Goal: Information Seeking & Learning: Learn about a topic

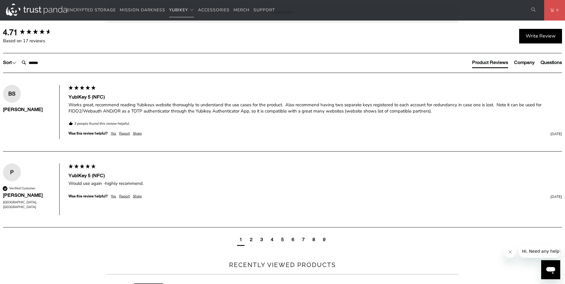
click at [0, 0] on strong "YubiKey 5 NFC" at bounding box center [0, 0] width 0 height 0
drag, startPoint x: 137, startPoint y: 49, endPoint x: 132, endPoint y: 49, distance: 5.4
click at [0, 0] on strong "YubiKey 5 NFC" at bounding box center [0, 0] width 0 height 0
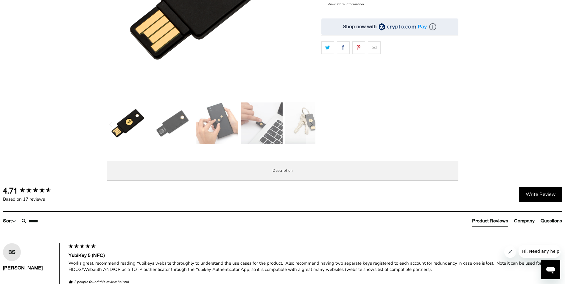
scroll to position [238, 0]
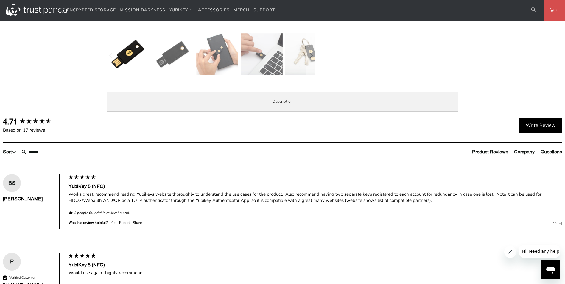
click at [0, 0] on span "Specifications" at bounding box center [0, 0] width 0 height 0
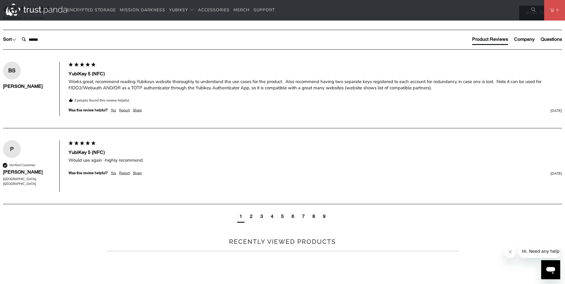
scroll to position [357, 0]
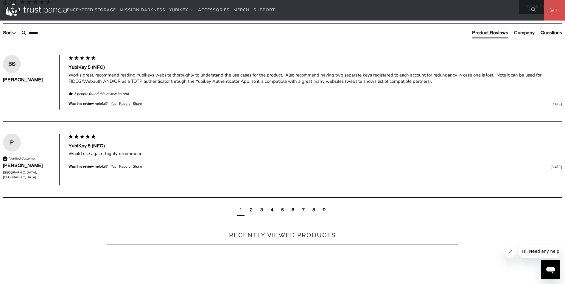
click at [0, 0] on td "Passwordless, Strong Two Factor, Strong Multi-Factor" at bounding box center [0, 0] width 0 height 0
drag, startPoint x: 187, startPoint y: 81, endPoint x: 246, endPoint y: 79, distance: 58.7
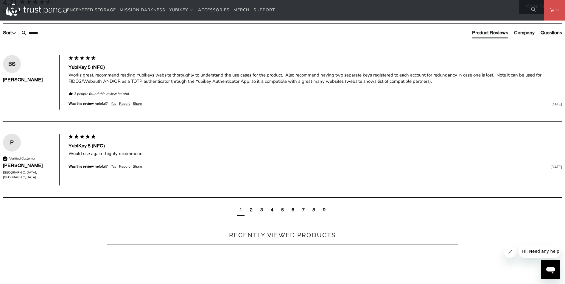
click at [0, 0] on td "Passwordless, Strong Two Factor, Strong Multi-Factor" at bounding box center [0, 0] width 0 height 0
drag, startPoint x: 246, startPoint y: 79, endPoint x: 216, endPoint y: 90, distance: 31.9
click at [0, 0] on td "AWS Identity and Access Management (IAM), Centrify, Cisco Duo Security, Google …" at bounding box center [0, 0] width 0 height 0
drag, startPoint x: 216, startPoint y: 90, endPoint x: 264, endPoint y: 91, distance: 48.2
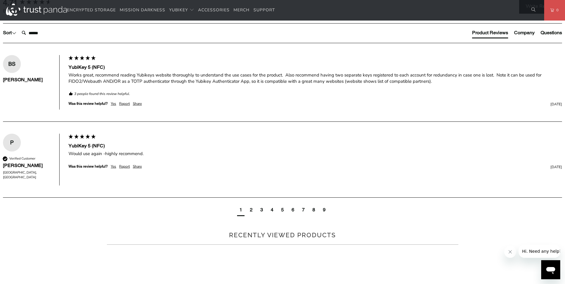
click at [0, 0] on td "AWS Identity and Access Management (IAM), Centrify, Cisco Duo Security, Google …" at bounding box center [0, 0] width 0 height 0
drag, startPoint x: 264, startPoint y: 91, endPoint x: 279, endPoint y: 91, distance: 14.6
click at [0, 0] on td "AWS Identity and Access Management (IAM), Centrify, Cisco Duo Security, Google …" at bounding box center [0, 0] width 0 height 0
drag, startPoint x: 279, startPoint y: 91, endPoint x: 305, endPoint y: 91, distance: 26.2
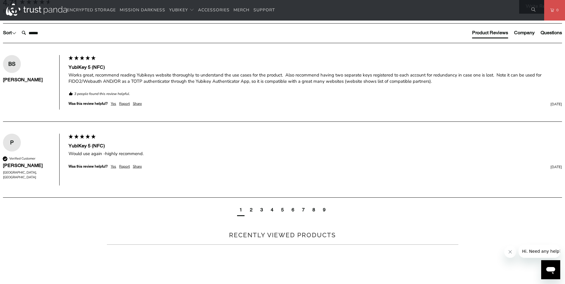
click at [0, 0] on td "AWS Identity and Access Management (IAM), Centrify, Cisco Duo Security, Google …" at bounding box center [0, 0] width 0 height 0
drag, startPoint x: 305, startPoint y: 91, endPoint x: 322, endPoint y: 91, distance: 17.3
click at [0, 0] on td "AWS Identity and Access Management (IAM), Centrify, Cisco Duo Security, Google …" at bounding box center [0, 0] width 0 height 0
drag, startPoint x: 322, startPoint y: 91, endPoint x: 345, endPoint y: 91, distance: 22.6
click at [0, 0] on td "AWS Identity and Access Management (IAM), Centrify, Cisco Duo Security, Google …" at bounding box center [0, 0] width 0 height 0
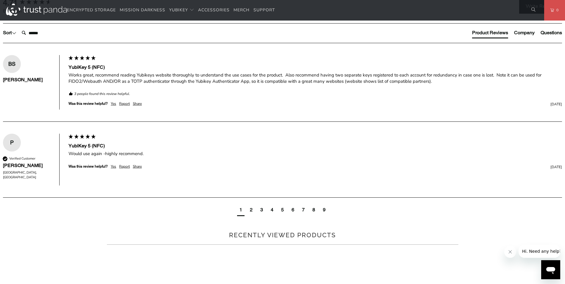
click at [0, 0] on td "AWS Identity and Access Management (IAM), Centrify, Cisco Duo Security, Google …" at bounding box center [0, 0] width 0 height 0
drag, startPoint x: 380, startPoint y: 90, endPoint x: 392, endPoint y: 93, distance: 12.4
click at [0, 0] on td "AWS Identity and Access Management (IAM), Centrify, Cisco Duo Security, Google …" at bounding box center [0, 0] width 0 height 0
drag, startPoint x: 392, startPoint y: 93, endPoint x: 380, endPoint y: 93, distance: 12.5
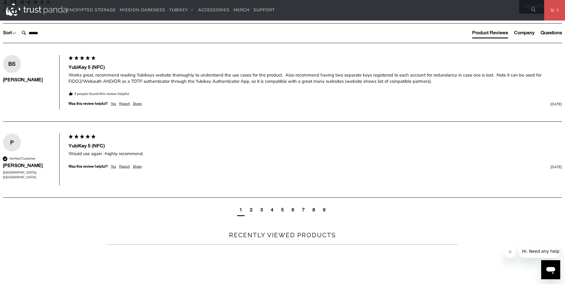
click at [0, 0] on td "AWS Identity and Access Management (IAM), Centrify, Cisco Duo Security, Google …" at bounding box center [0, 0] width 0 height 0
drag, startPoint x: 208, startPoint y: 96, endPoint x: 182, endPoint y: 97, distance: 25.9
click at [0, 0] on td "AWS Identity and Access Management (IAM), Centrify, Cisco Duo Security, Google …" at bounding box center [0, 0] width 0 height 0
copy td "Microsoft Azure AD"
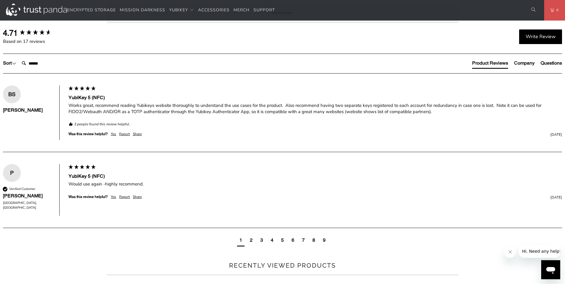
scroll to position [328, 0]
click at [0, 0] on td "AWS Identity and Access Management (IAM), Centrify, Cisco Duo Security, Google …" at bounding box center [0, 0] width 0 height 0
drag, startPoint x: 283, startPoint y: 122, endPoint x: 301, endPoint y: 122, distance: 18.2
click at [0, 0] on td "AWS Identity and Access Management (IAM), Centrify, Cisco Duo Security, Google …" at bounding box center [0, 0] width 0 height 0
drag, startPoint x: 301, startPoint y: 122, endPoint x: 318, endPoint y: 122, distance: 17.3
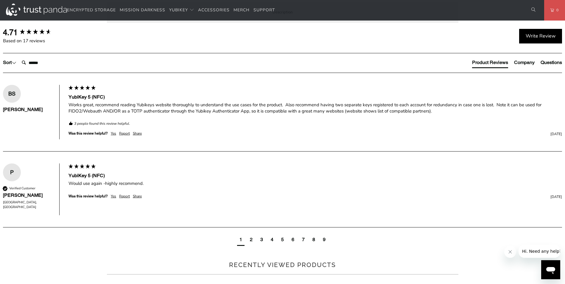
click at [0, 0] on td "AWS Identity and Access Management (IAM), Centrify, Cisco Duo Security, Google …" at bounding box center [0, 0] width 0 height 0
drag, startPoint x: 318, startPoint y: 122, endPoint x: 350, endPoint y: 122, distance: 32.2
click at [0, 0] on td "AWS Identity and Access Management (IAM), Centrify, Cisco Duo Security, Google …" at bounding box center [0, 0] width 0 height 0
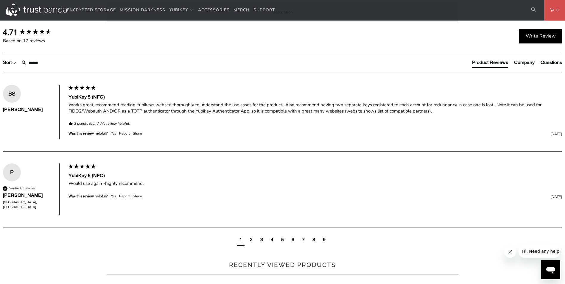
click at [0, 0] on td "AWS Identity and Access Management (IAM), Centrify, Cisco Duo Security, Google …" at bounding box center [0, 0] width 0 height 0
copy tbody "AWS Identity and Access Management (IAM), Centrify, Cisco Duo Security, Google …"
click at [0, 0] on td "AWS Identity and Access Management (IAM), Centrify, Cisco Duo Security, Google …" at bounding box center [0, 0] width 0 height 0
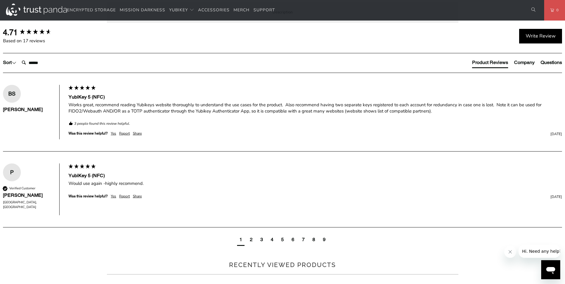
click at [0, 0] on td "WebAuthn, FIDO2 CTAP1, FIDO2 CTAP2, Universal 2nd Factor (U2F), Smart card (PIV…" at bounding box center [0, 0] width 0 height 0
drag, startPoint x: 192, startPoint y: 199, endPoint x: 195, endPoint y: 201, distance: 3.7
click at [0, 0] on td "WebAuthn, FIDO2 CTAP1, FIDO2 CTAP2, Universal 2nd Factor (U2F), Smart card (PIV…" at bounding box center [0, 0] width 0 height 0
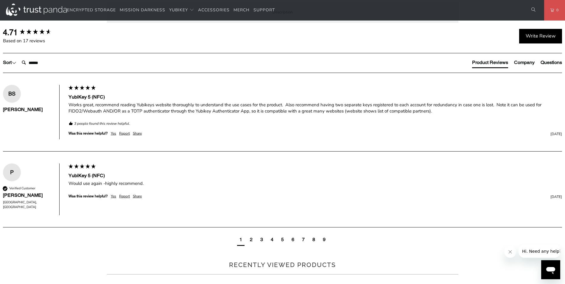
click at [0, 0] on td "WebAuthn, FIDO2 CTAP1, FIDO2 CTAP2, Universal 2nd Factor (U2F), Smart card (PIV…" at bounding box center [0, 0] width 0 height 0
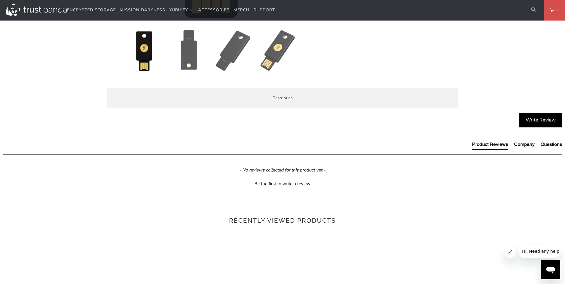
scroll to position [298, 0]
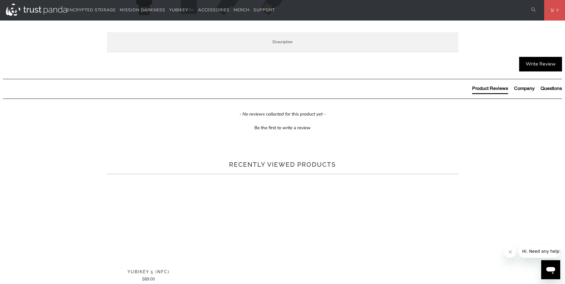
click at [0, 0] on span "Specifications" at bounding box center [0, 0] width 0 height 0
click at [0, 0] on td "Passwordless, Strong Two Factor, Strong Multi-Factor" at bounding box center [0, 0] width 0 height 0
drag, startPoint x: 212, startPoint y: 130, endPoint x: 292, endPoint y: 134, distance: 80.5
click at [0, 0] on td "Passwordless, Strong Two Factor, Strong Multi-Factor" at bounding box center [0, 0] width 0 height 0
click at [0, 0] on td "AWS Identity and Access Management (IAM), Centrify, Duo Security, Google Cloud …" at bounding box center [0, 0] width 0 height 0
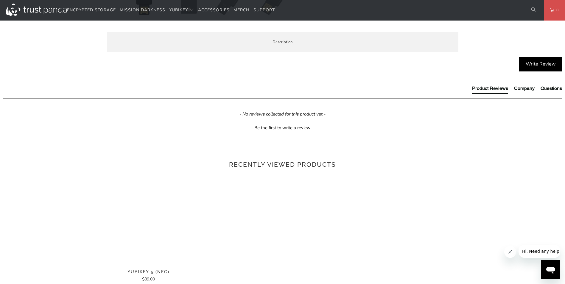
click at [0, 0] on td "AWS Identity and Access Management (IAM), Centrify, Duo Security, Google Cloud …" at bounding box center [0, 0] width 0 height 0
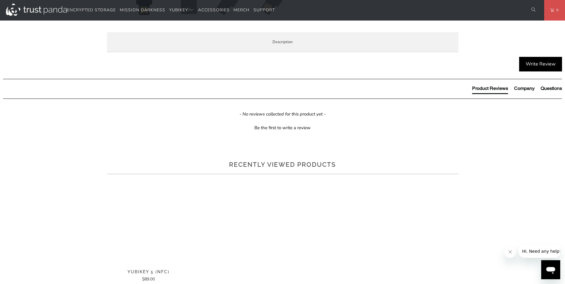
click at [0, 0] on td "Passwordless, Strong Two Factor, Strong Multi-Factor" at bounding box center [0, 0] width 0 height 0
drag, startPoint x: 243, startPoint y: 132, endPoint x: 243, endPoint y: 143, distance: 11.0
click at [0, 0] on td "AWS Identity and Access Management (IAM), Centrify, Duo Security, Google Cloud …" at bounding box center [0, 0] width 0 height 0
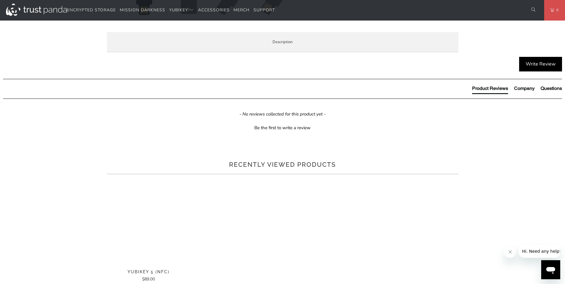
click at [0, 0] on td "AWS Identity and Access Management (IAM), Centrify, Duo Security, Google Cloud …" at bounding box center [0, 0] width 0 height 0
click at [0, 0] on td "WebAuthn, FIDO2 CTAP1, FIDO2 CTAP2, Universal 2nd Factor (U2F)" at bounding box center [0, 0] width 0 height 0
copy tbody "WebAuthn, FIDO2 CTAP1, FIDO2 CTAP2, Universal 2nd Factor (U2F)"
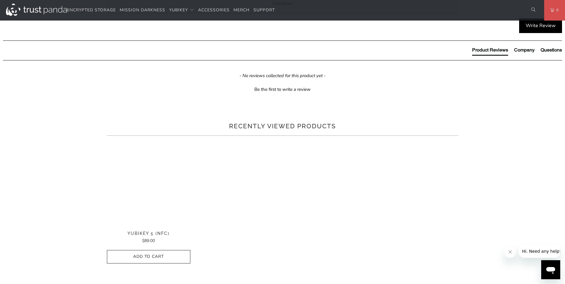
scroll to position [387, 0]
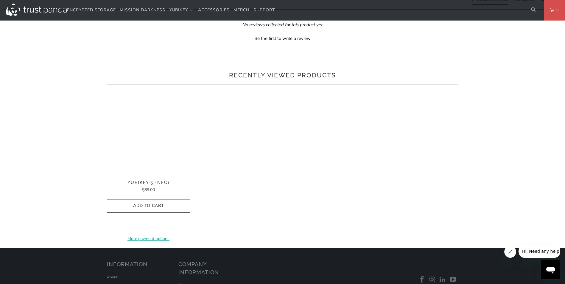
click at [0, 0] on td "FIDO HID Device" at bounding box center [0, 0] width 0 height 0
drag, startPoint x: 330, startPoint y: 148, endPoint x: 330, endPoint y: 163, distance: 14.9
click at [0, 0] on tbody "UPC/GTIN 5060408465295 USB Type USB-A NFC-enabled Yes Authentication Methods Pa…" at bounding box center [0, 0] width 0 height 0
click at [0, 0] on td "ECC p256" at bounding box center [0, 0] width 0 height 0
drag, startPoint x: 330, startPoint y: 149, endPoint x: 328, endPoint y: 171, distance: 21.2
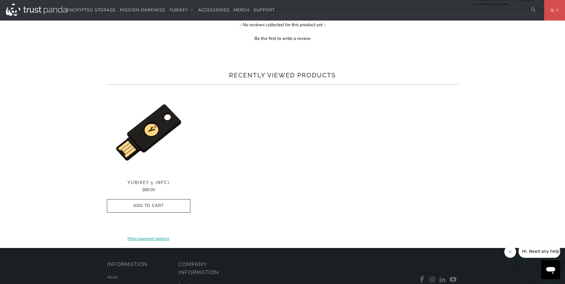
click at [0, 0] on tbody "UPC/GTIN 5060408465295 USB Type USB-A NFC-enabled Yes Authentication Methods Pa…" at bounding box center [0, 0] width 0 height 0
click at [0, 0] on p "ECC p256" at bounding box center [0, 0] width 0 height 0
click at [0, 0] on td "Binance, Cointree and more" at bounding box center [0, 0] width 0 height 0
